Goal: Task Accomplishment & Management: Complete application form

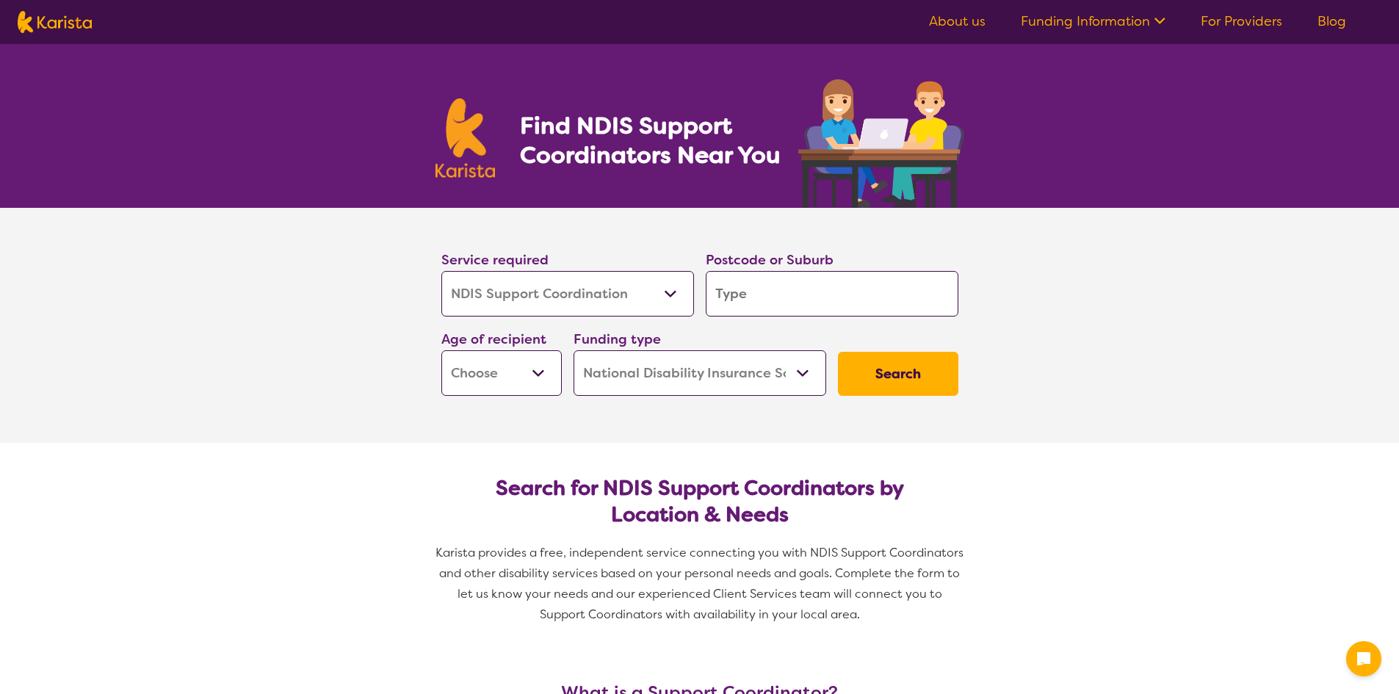
select select "NDIS Support Coordination"
select select "NDIS"
select select "NDIS Support Coordination"
select select "NDIS"
click at [598, 289] on select "Allied Health Assistant Assessment ([MEDICAL_DATA] or [MEDICAL_DATA]) Behaviour…" at bounding box center [567, 294] width 253 height 46
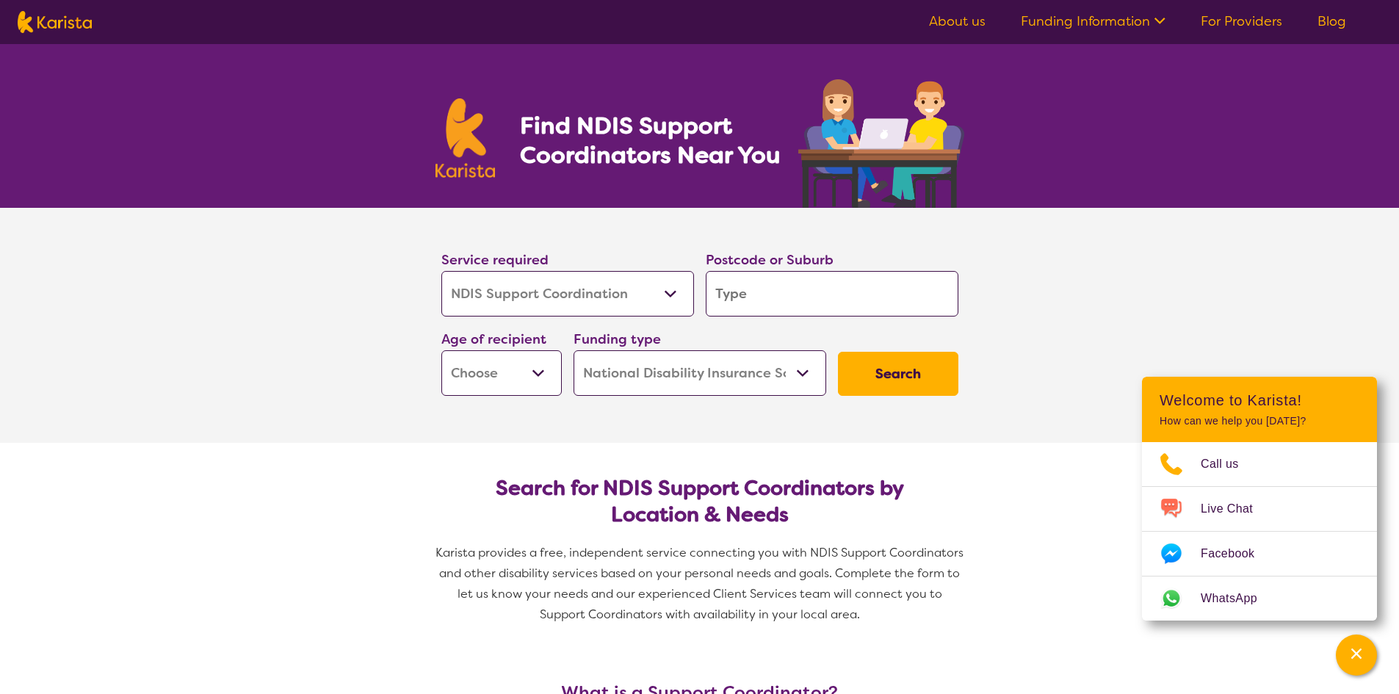
click at [786, 305] on input "search" at bounding box center [831, 294] width 253 height 46
type input "W"
type input "Wa"
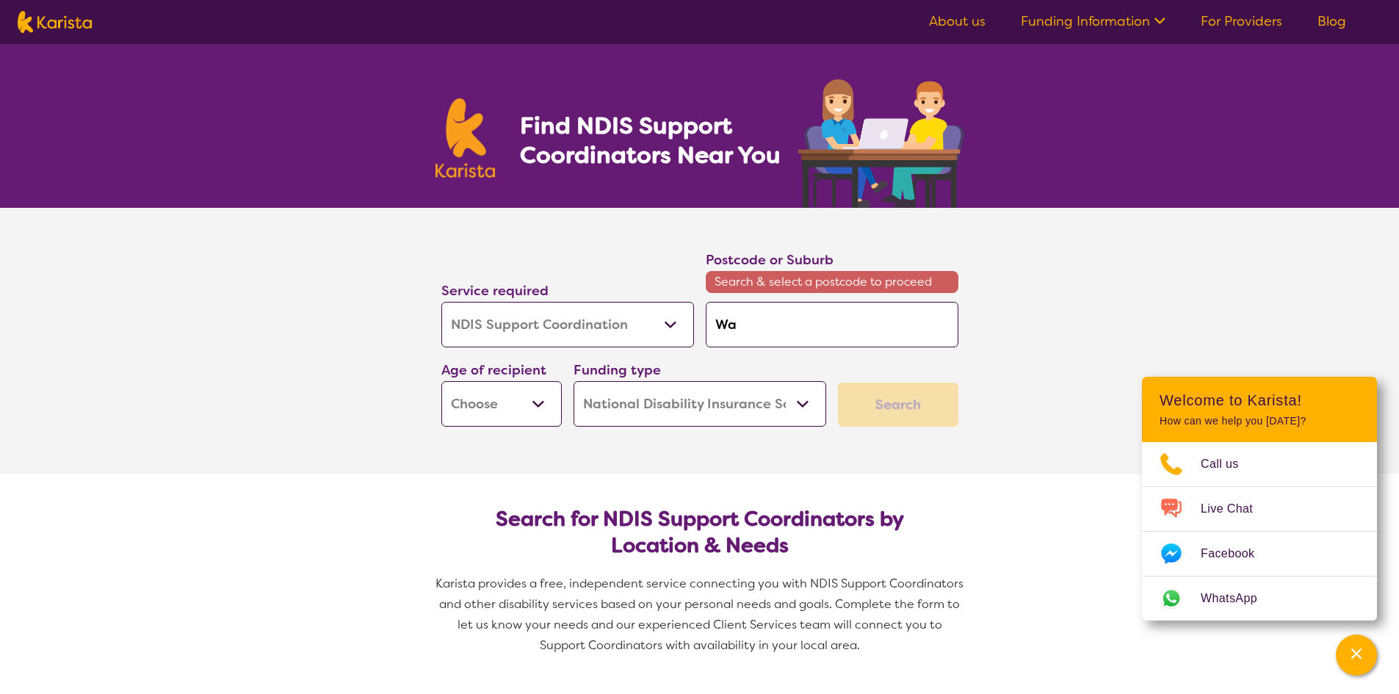
type input "War"
type input "Warw"
type input "Warwi"
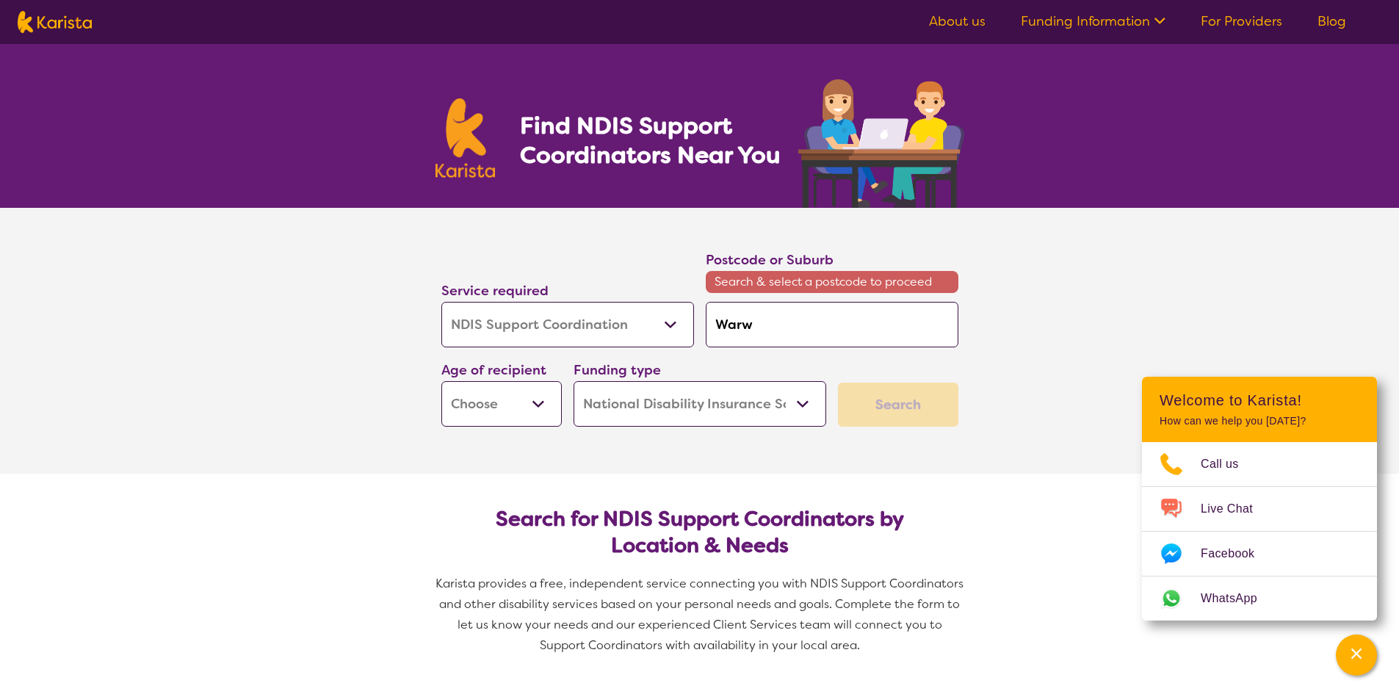
type input "Warwi"
type input "Warwic"
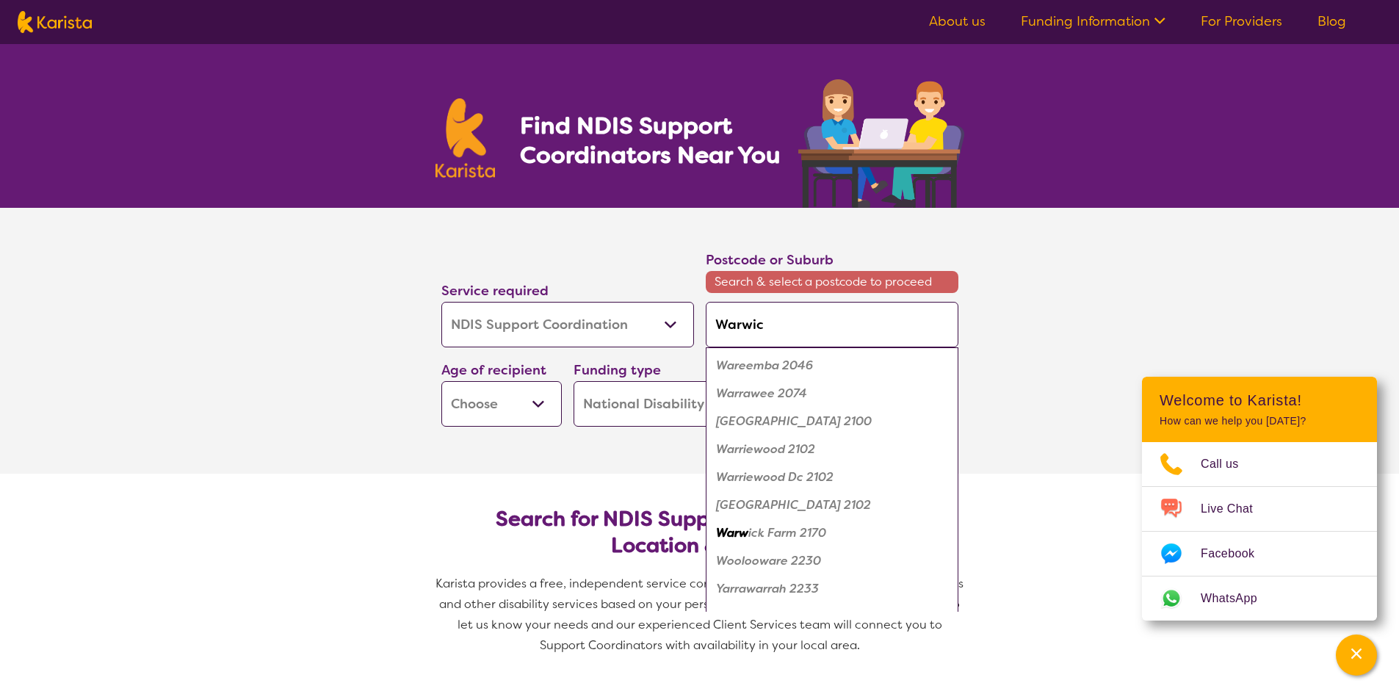
type input "Warwick"
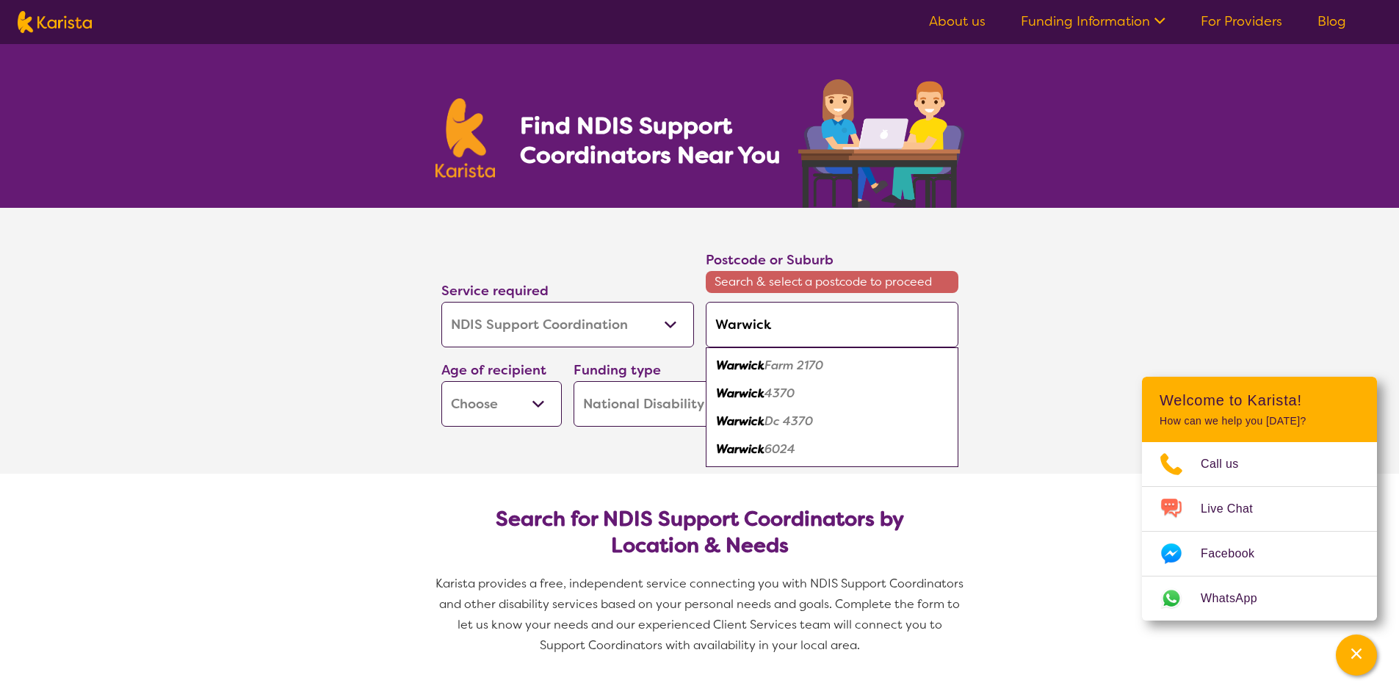
click at [784, 451] on em "6024" at bounding box center [779, 448] width 31 height 15
type input "6024"
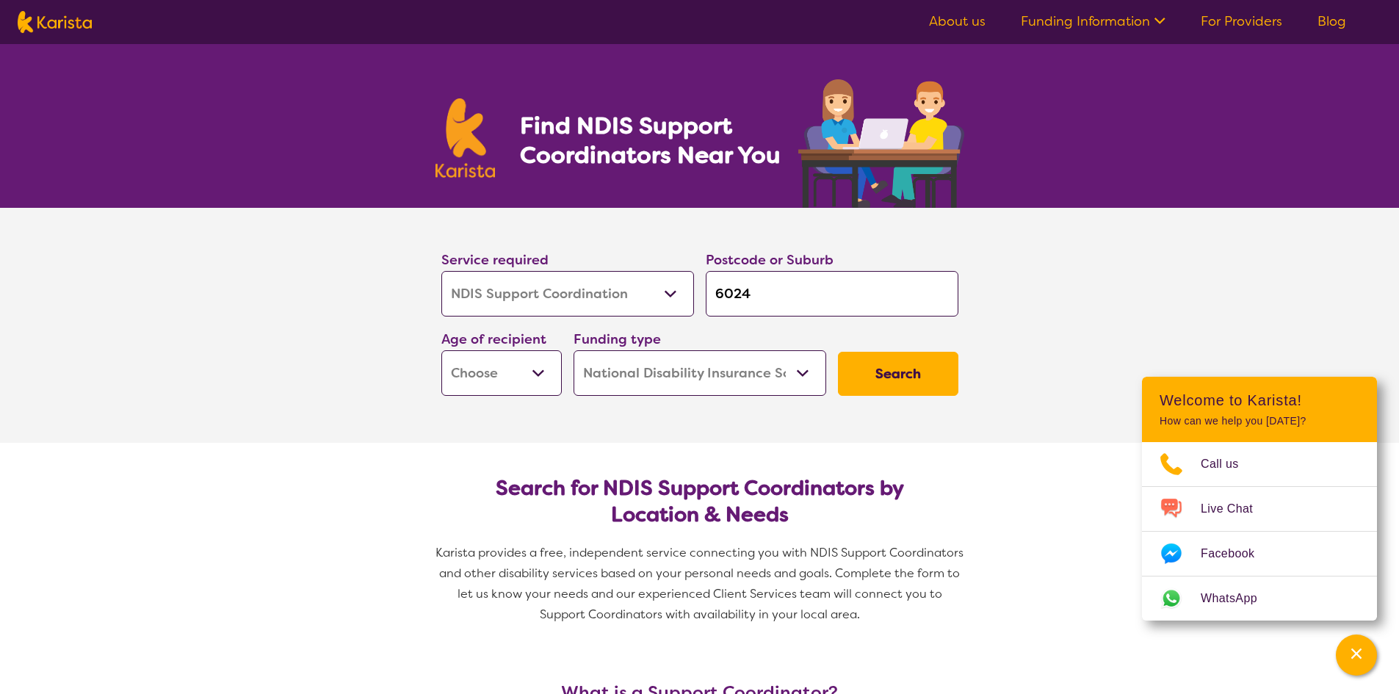
click at [526, 369] on select "Early Childhood - 0 to 9 Child - 10 to 11 Adolescent - 12 to 17 Adult - 18 to 6…" at bounding box center [501, 373] width 120 height 46
select select "EC"
click at [441, 350] on select "Early Childhood - 0 to 9 Child - 10 to 11 Adolescent - 12 to 17 Adult - 18 to 6…" at bounding box center [501, 373] width 120 height 46
select select "EC"
click at [654, 368] on select "Home Care Package (HCP) National Disability Insurance Scheme (NDIS) I don't know" at bounding box center [699, 373] width 253 height 46
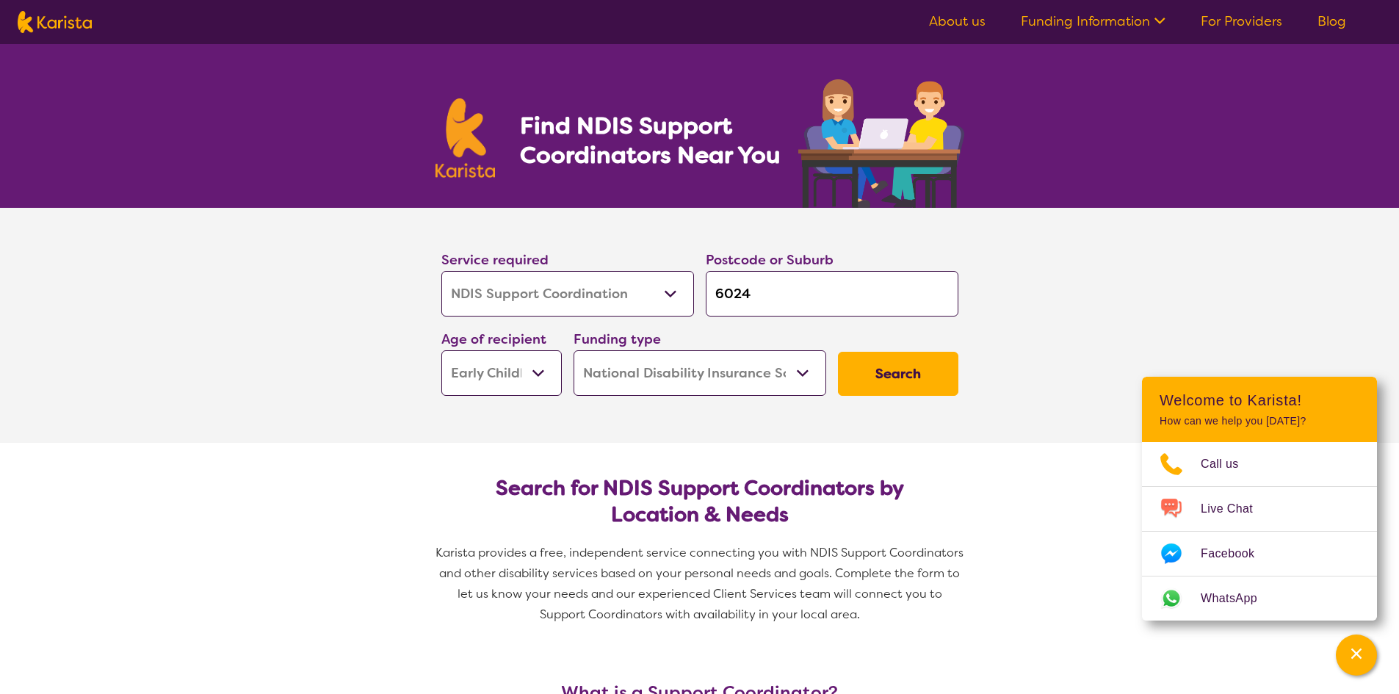
click at [573, 350] on select "Home Care Package (HCP) National Disability Insurance Scheme (NDIS) I don't know" at bounding box center [699, 373] width 253 height 46
click at [918, 376] on button "Search" at bounding box center [898, 374] width 120 height 44
